Goal: Task Accomplishment & Management: Manage account settings

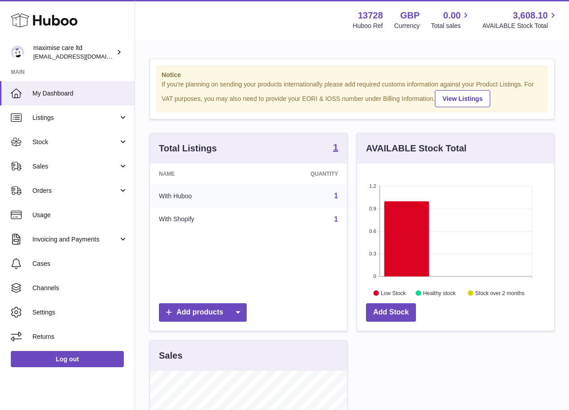
scroll to position [140, 197]
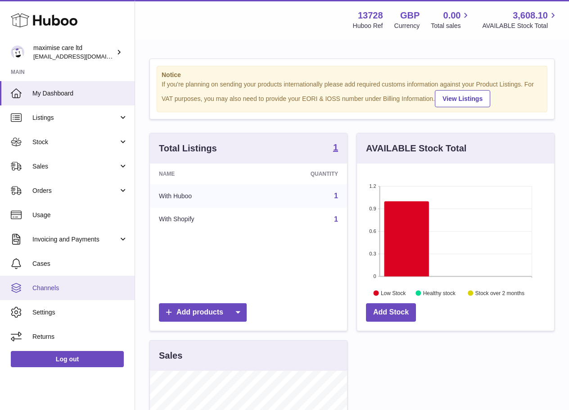
click at [71, 292] on link "Channels" at bounding box center [67, 288] width 135 height 24
click at [66, 290] on span "Channels" at bounding box center [79, 288] width 95 height 9
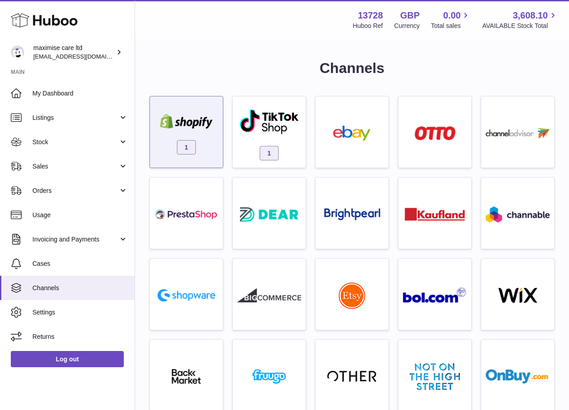
click at [190, 147] on span "1" at bounding box center [186, 147] width 19 height 14
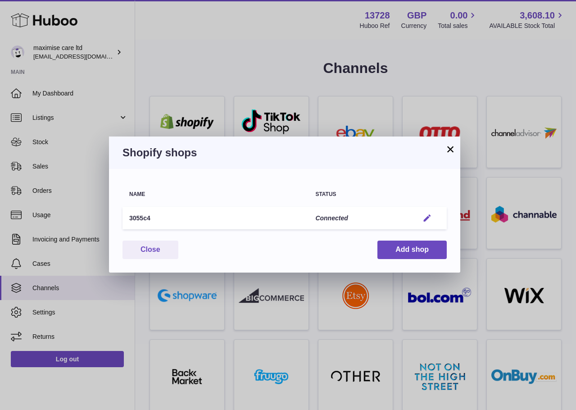
click at [425, 221] on em "button" at bounding box center [426, 217] width 9 height 9
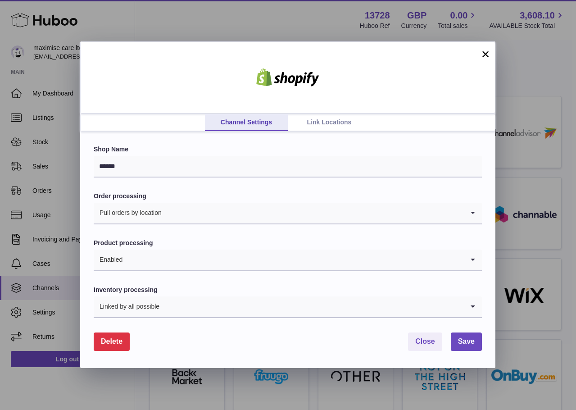
click at [331, 126] on link "Link Locations" at bounding box center [329, 122] width 83 height 17
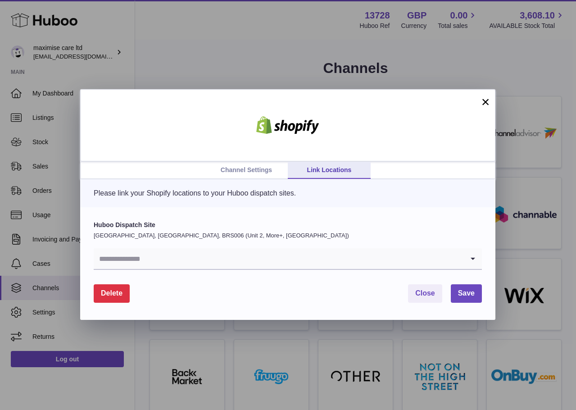
click at [181, 258] on input "Search for option" at bounding box center [279, 258] width 370 height 21
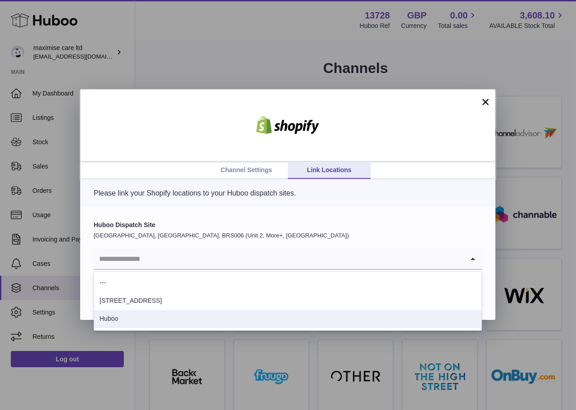
click at [154, 313] on li "Huboo" at bounding box center [287, 319] width 387 height 18
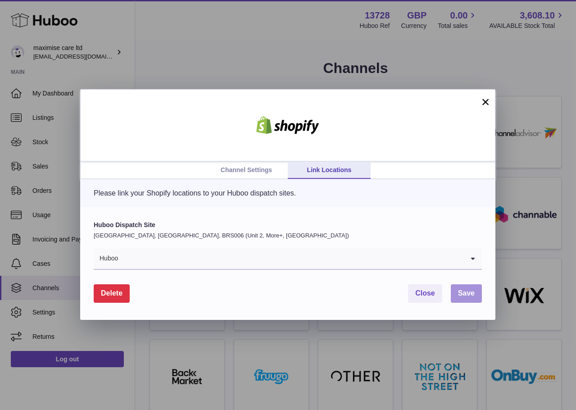
click at [465, 290] on span "Save" at bounding box center [466, 293] width 17 height 8
